Goal: Transaction & Acquisition: Book appointment/travel/reservation

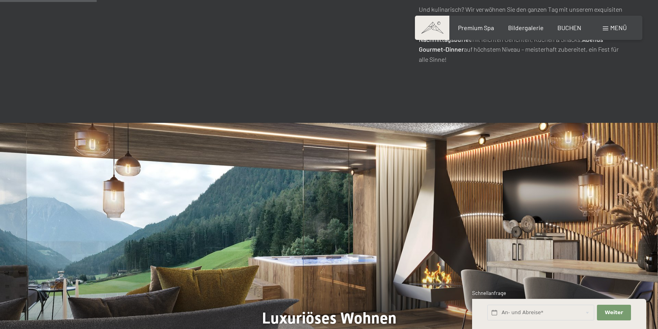
scroll to position [822, 0]
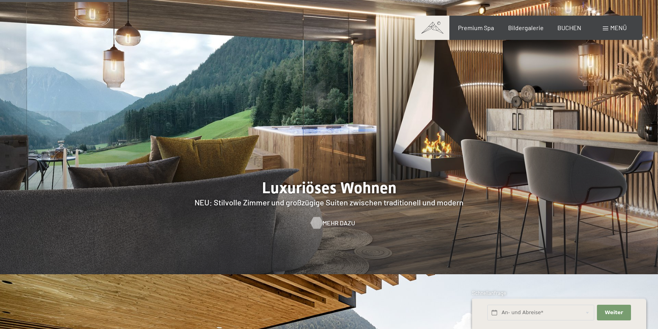
click at [328, 219] on span "Mehr dazu" at bounding box center [339, 223] width 33 height 9
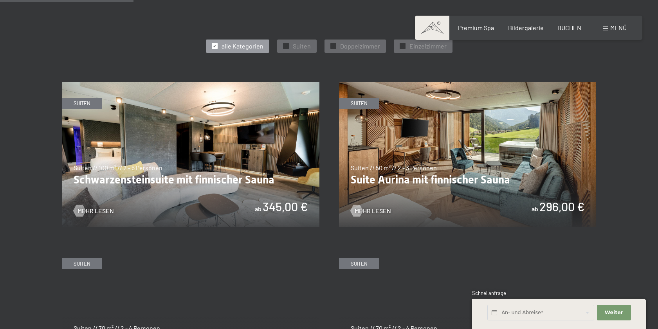
scroll to position [431, 0]
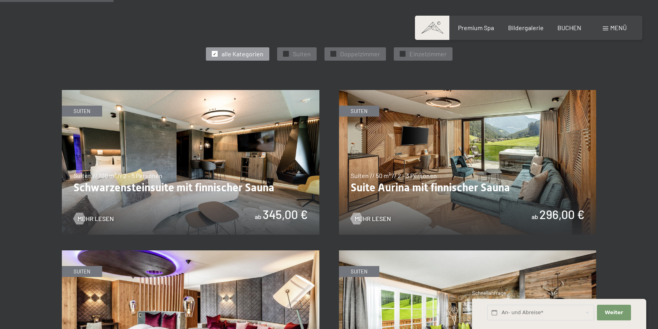
click at [246, 145] on img at bounding box center [191, 162] width 258 height 145
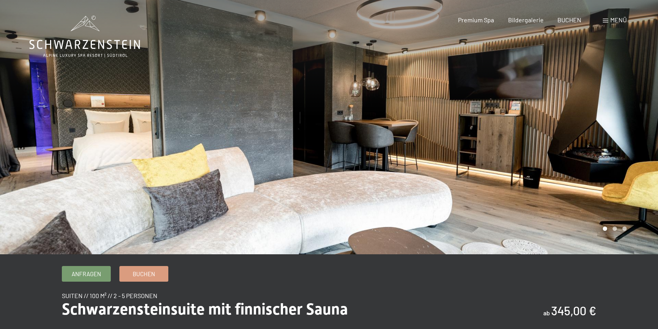
click at [616, 230] on div at bounding box center [493, 127] width 329 height 255
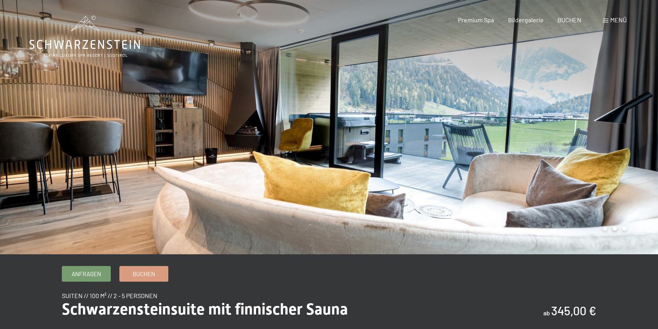
click at [598, 163] on div at bounding box center [493, 127] width 329 height 255
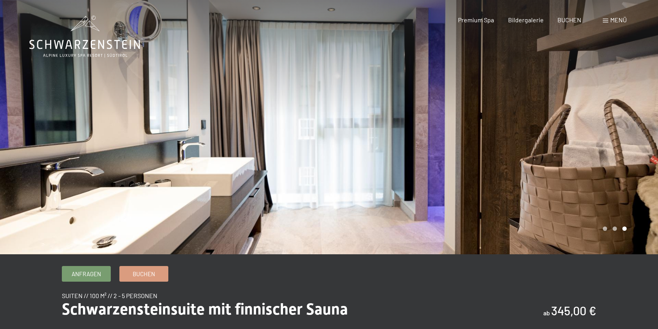
click at [598, 163] on div at bounding box center [493, 127] width 329 height 255
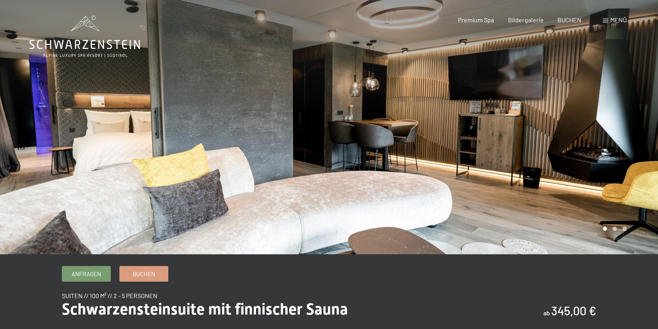
click at [598, 163] on div at bounding box center [493, 127] width 329 height 255
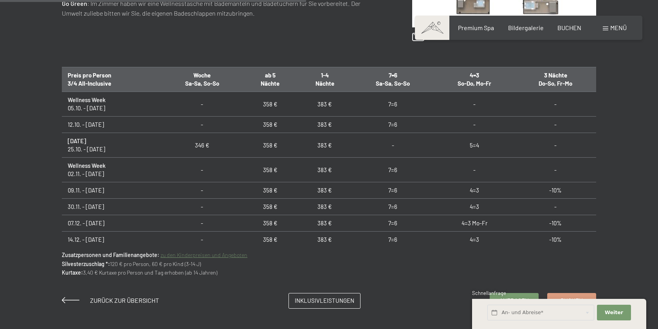
scroll to position [470, 0]
